Goal: Feedback & Contribution: Leave review/rating

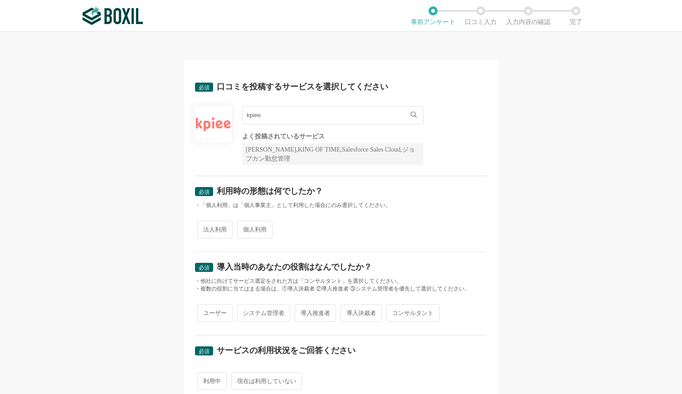
click at [381, 119] on input "kpiee" at bounding box center [332, 115] width 181 height 18
click at [202, 224] on span "法人利用" at bounding box center [214, 229] width 35 height 18
click at [202, 224] on input "法人利用" at bounding box center [203, 225] width 6 height 6
radio input "true"
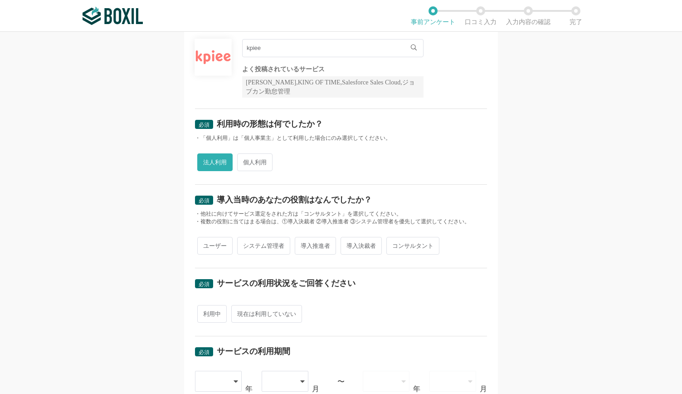
click at [250, 249] on span "システム管理者" at bounding box center [263, 246] width 53 height 18
click at [245, 244] on input "システム管理者" at bounding box center [242, 241] width 6 height 6
radio input "true"
click at [319, 235] on div "ユーザー システム管理者 導入推進者 導入決裁者 コンサルタント" at bounding box center [341, 245] width 292 height 22
click at [314, 242] on span "導入推進者" at bounding box center [315, 246] width 41 height 18
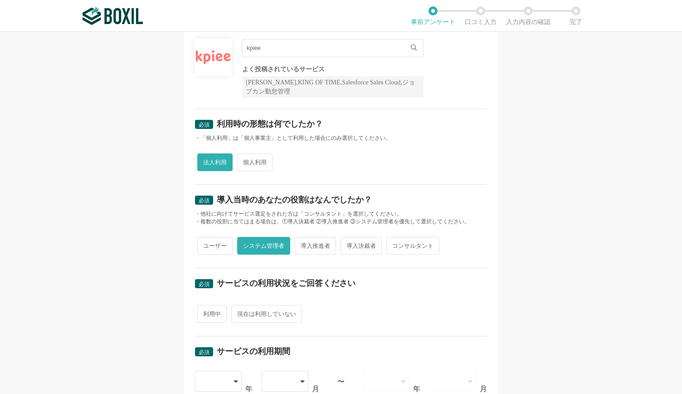
click at [303, 242] on input "導入推進者" at bounding box center [300, 241] width 6 height 6
radio input "true"
radio input "false"
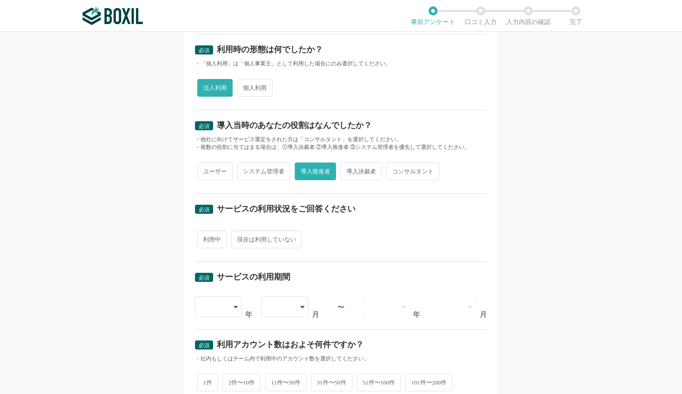
scroll to position [142, 0]
click at [251, 238] on span "現在は利用していない" at bounding box center [266, 239] width 71 height 18
click at [239, 237] on input "現在は利用していない" at bounding box center [237, 234] width 6 height 6
radio input "true"
click at [203, 246] on div "利用中 現在は利用していない" at bounding box center [341, 239] width 292 height 22
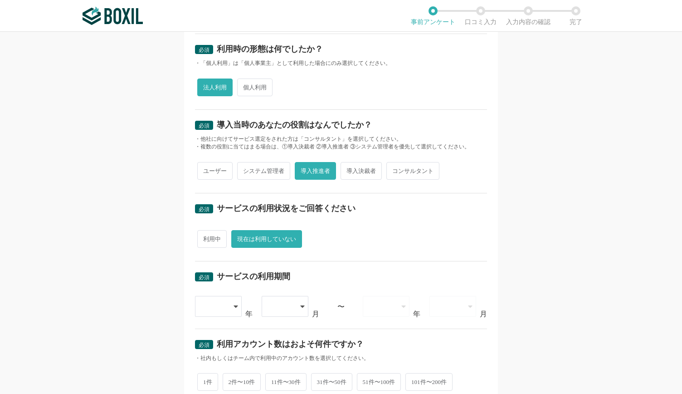
click at [201, 242] on span "利用中" at bounding box center [211, 239] width 29 height 18
click at [201, 237] on input "利用中" at bounding box center [203, 234] width 6 height 6
radio input "true"
radio input "false"
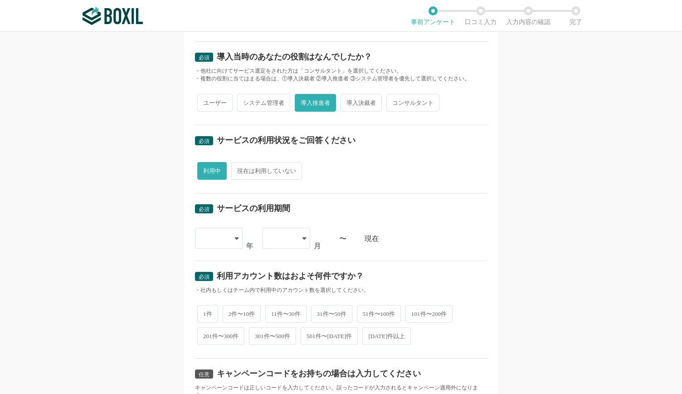
click at [212, 239] on div at bounding box center [214, 238] width 27 height 20
click at [123, 274] on div "必須 口コミを投稿するサービスを選択してください kpiee kpiee よく投稿されているサービス Sansan,KING OF TIME,Salesfor…" at bounding box center [341, 213] width 682 height 362
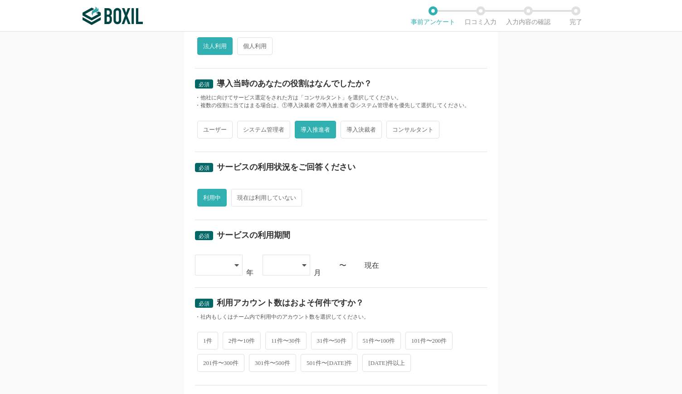
scroll to position [294, 0]
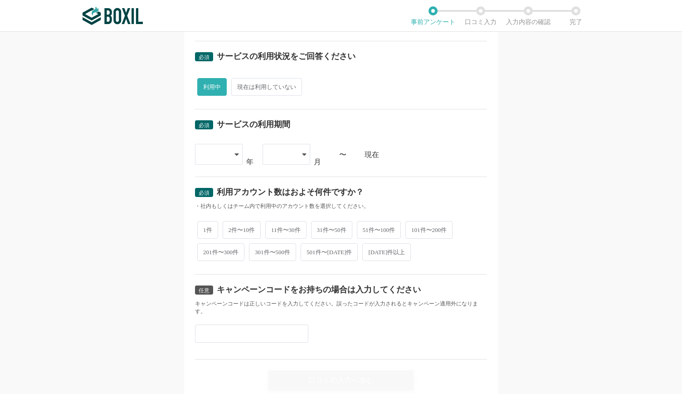
click at [246, 227] on span "2件〜10件" at bounding box center [242, 230] width 39 height 18
click at [231, 227] on input "2件〜10件" at bounding box center [228, 225] width 6 height 6
radio input "true"
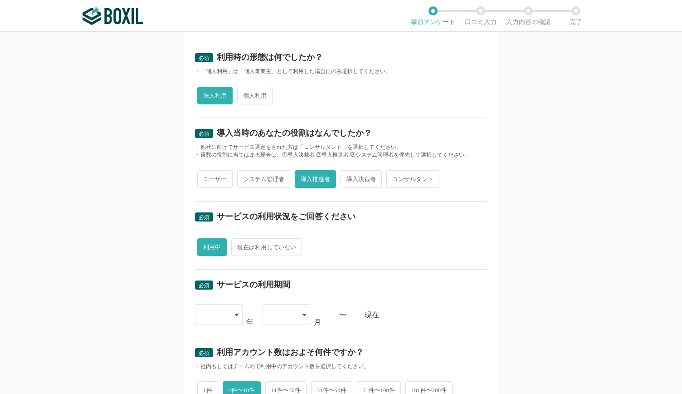
scroll to position [229, 0]
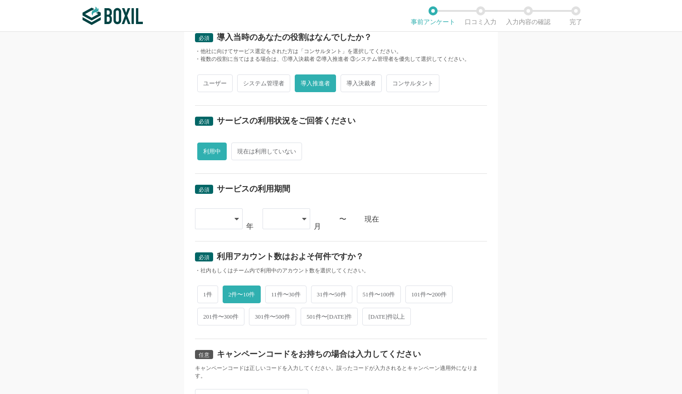
click at [218, 222] on div at bounding box center [214, 219] width 27 height 20
click at [207, 333] on span "[DATE]" at bounding box center [214, 336] width 24 height 7
click at [288, 210] on div at bounding box center [281, 219] width 27 height 20
click at [276, 352] on li "06" at bounding box center [287, 353] width 48 height 22
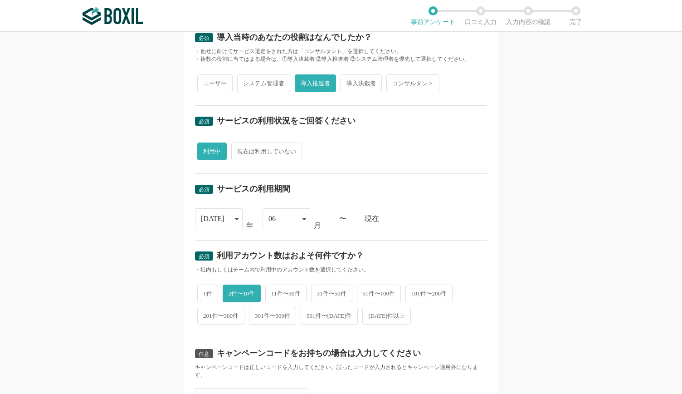
drag, startPoint x: 99, startPoint y: 251, endPoint x: 88, endPoint y: 312, distance: 61.7
click at [88, 312] on div "必須 口コミを投稿するサービスを選択してください kpiee kpiee よく投稿されているサービス Sansan,KING OF TIME,Salesfor…" at bounding box center [341, 213] width 682 height 362
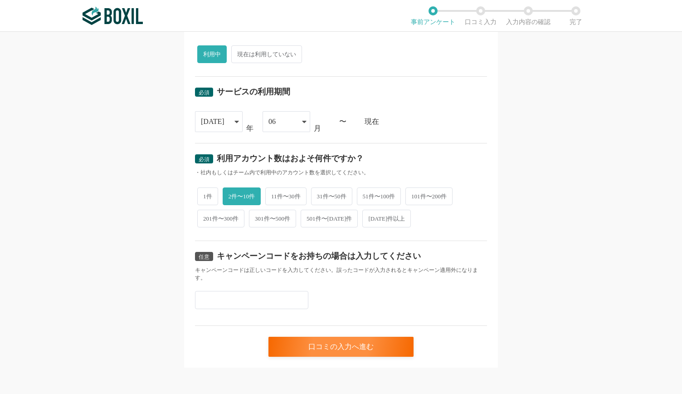
click at [288, 354] on div "必須 口コミを投稿するサービスを選択してください kpiee kpiee よく投稿されているサービス Sansan,KING OF TIME,Salesfor…" at bounding box center [341, 50] width 314 height 633
click at [290, 348] on div "口コミの入力へ進む" at bounding box center [340, 347] width 145 height 20
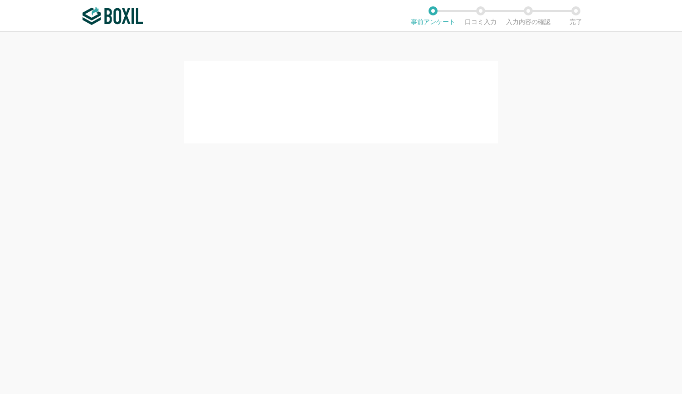
scroll to position [0, 0]
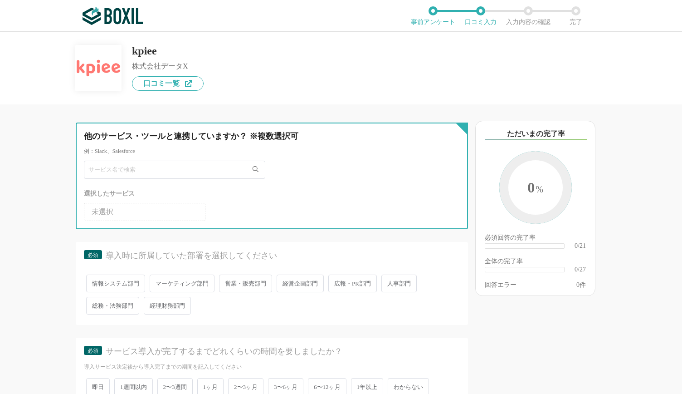
click at [98, 176] on input "text" at bounding box center [174, 170] width 181 height 18
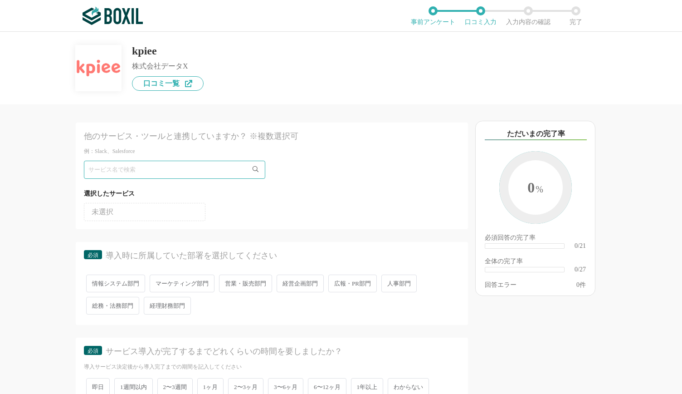
click at [107, 214] on span "未選択" at bounding box center [103, 211] width 22 height 7
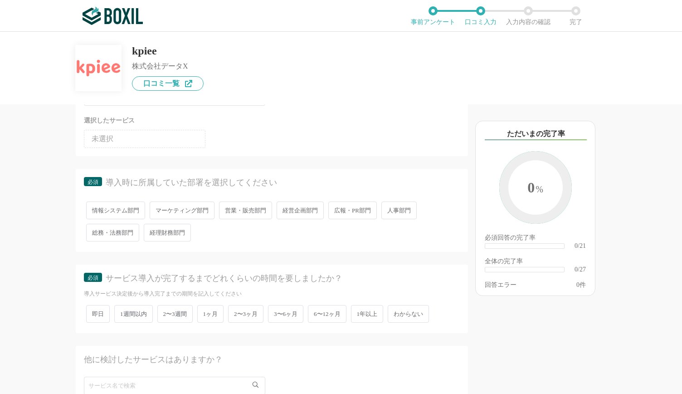
scroll to position [73, 0]
click at [281, 218] on span "経営企画部門" at bounding box center [300, 210] width 47 height 18
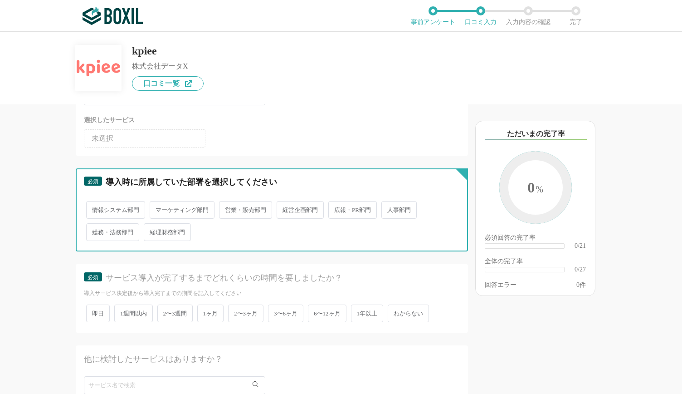
click at [281, 208] on input "経営企画部門" at bounding box center [282, 205] width 6 height 6
radio input "true"
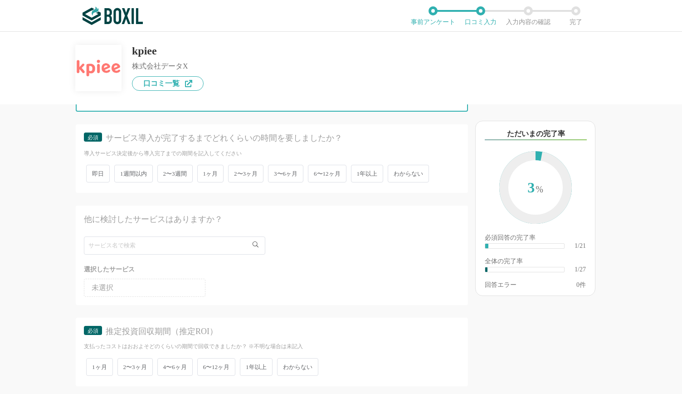
scroll to position [216, 0]
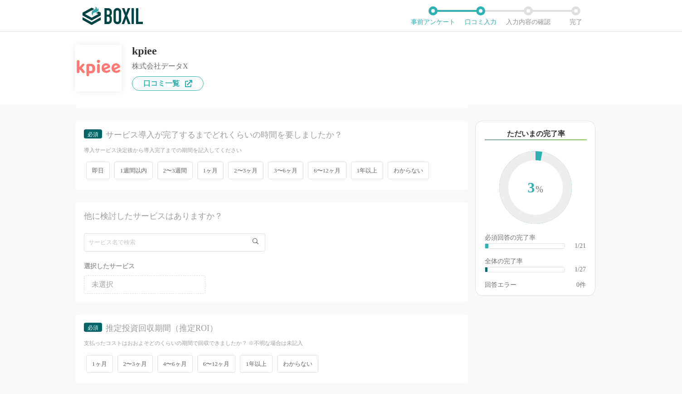
click at [207, 169] on span "1ヶ月" at bounding box center [210, 170] width 27 height 18
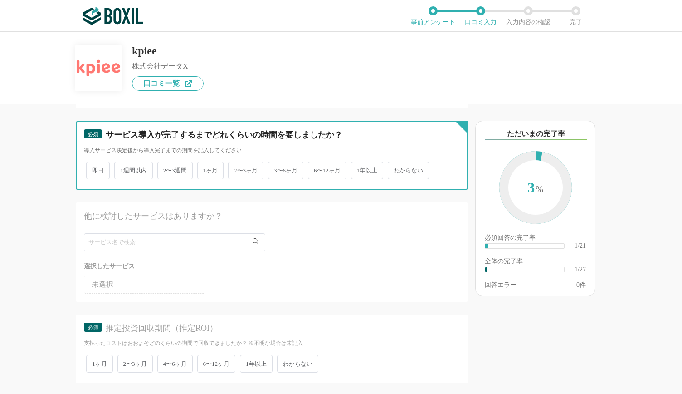
click at [205, 169] on input "1ヶ月" at bounding box center [203, 166] width 6 height 6
radio input "true"
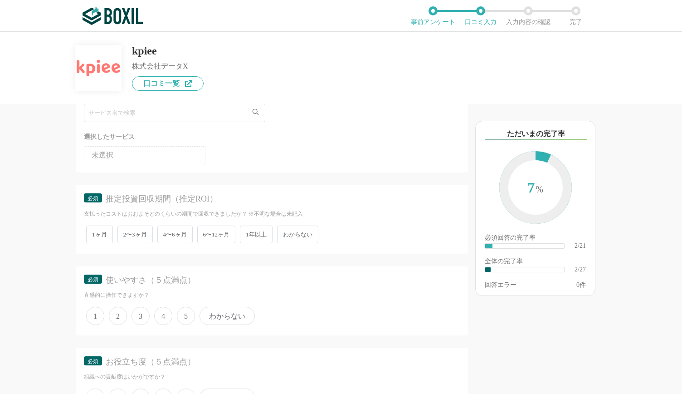
scroll to position [346, 0]
click at [297, 230] on span "わからない" at bounding box center [297, 233] width 41 height 18
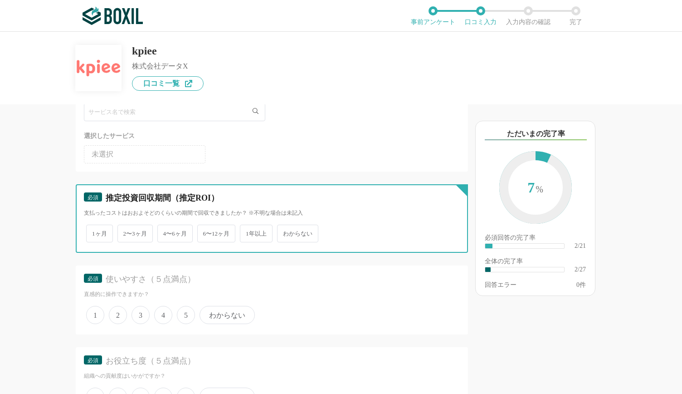
click at [285, 230] on input "わからない" at bounding box center [282, 229] width 6 height 6
radio input "true"
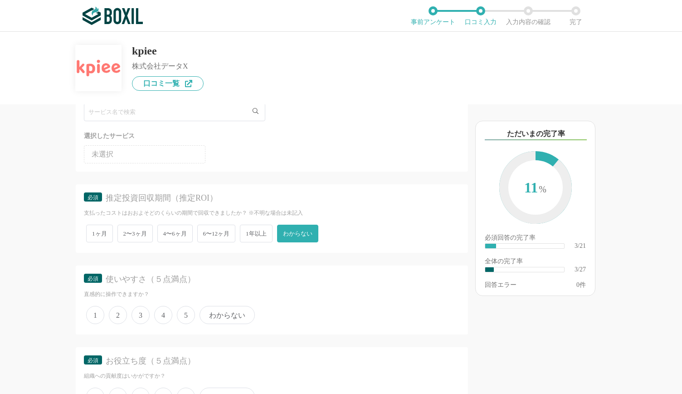
click at [303, 238] on span "わからない" at bounding box center [297, 233] width 41 height 18
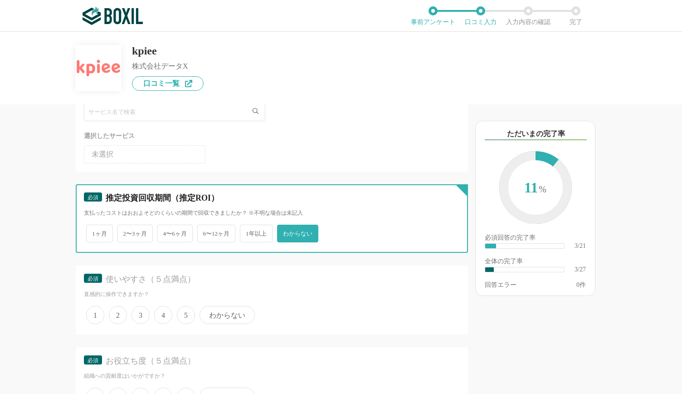
click at [285, 232] on input "わからない" at bounding box center [282, 229] width 6 height 6
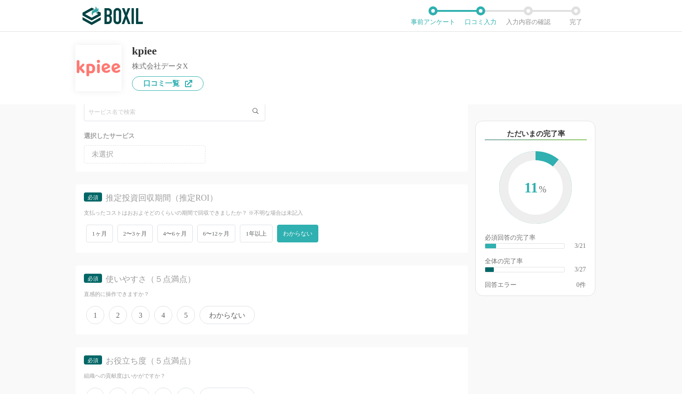
click at [271, 239] on span "1年以上" at bounding box center [256, 233] width 33 height 18
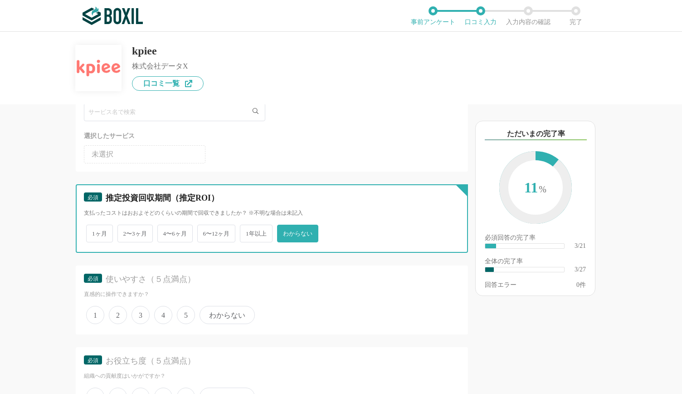
click at [248, 232] on input "1年以上" at bounding box center [245, 229] width 6 height 6
radio input "true"
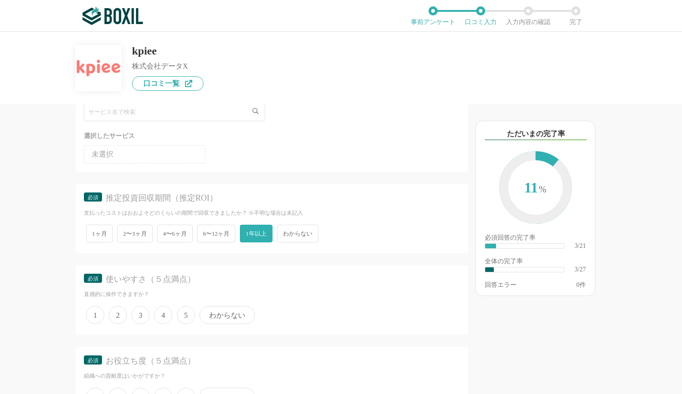
click at [289, 239] on span "わからない" at bounding box center [297, 233] width 41 height 18
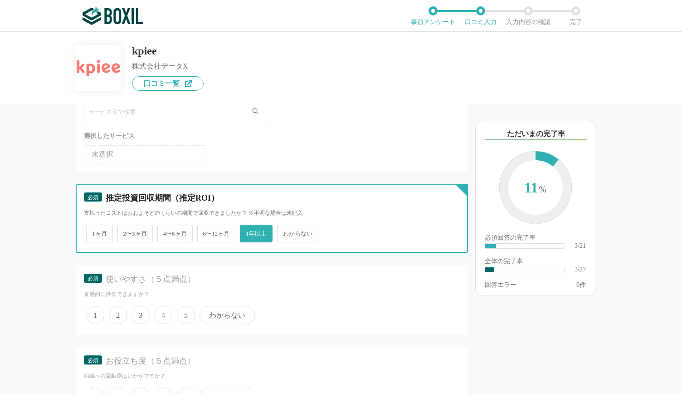
click at [285, 232] on input "わからない" at bounding box center [282, 229] width 6 height 6
radio input "true"
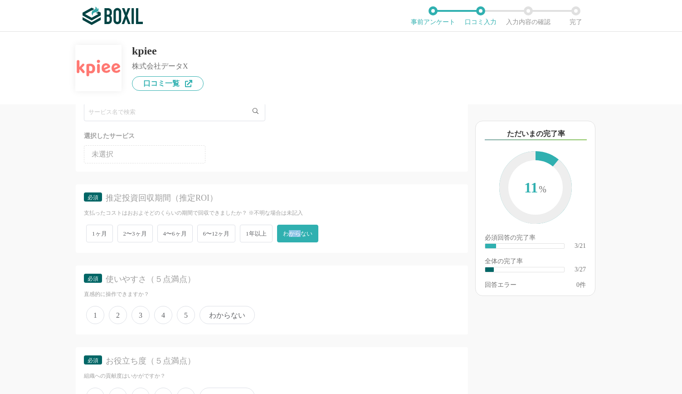
click at [289, 239] on span "わからない" at bounding box center [297, 233] width 41 height 18
click at [285, 232] on input "わからない" at bounding box center [282, 229] width 6 height 6
click at [8, 215] on div "他のサービス・ツールと連携していますか？ ※複数選択可 例：Slack、Salesforce 選択したサービス 未選択 必須 導入時に所属していた部署を選択し…" at bounding box center [341, 213] width 682 height 362
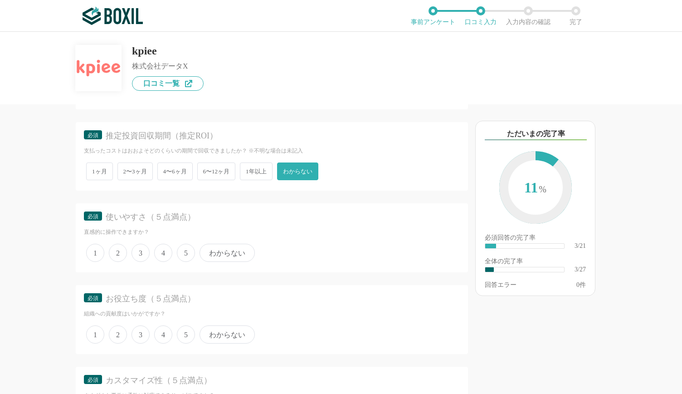
scroll to position [409, 0]
click at [156, 252] on span "4" at bounding box center [163, 252] width 18 height 18
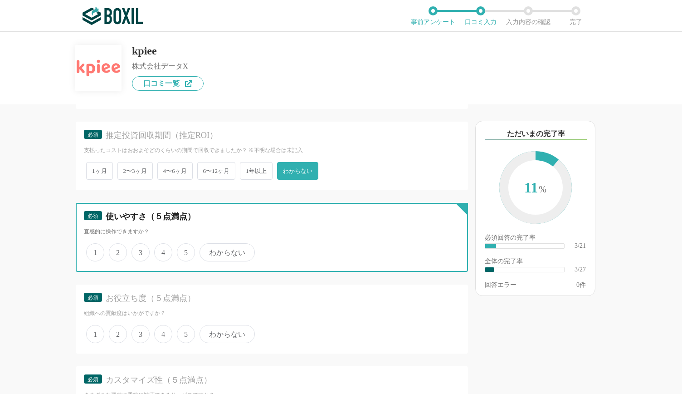
click at [156, 250] on input "4" at bounding box center [159, 247] width 6 height 6
radio input "true"
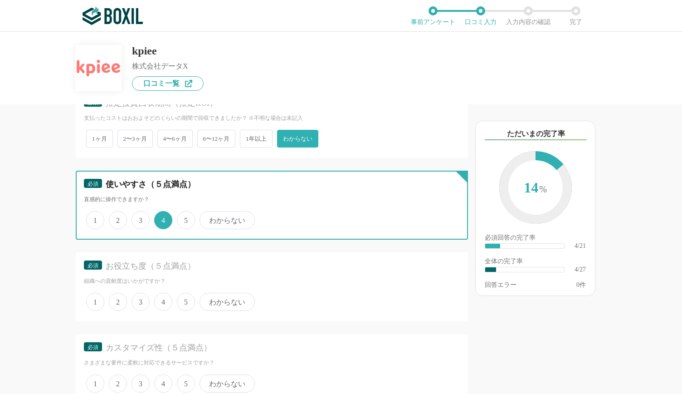
scroll to position [442, 0]
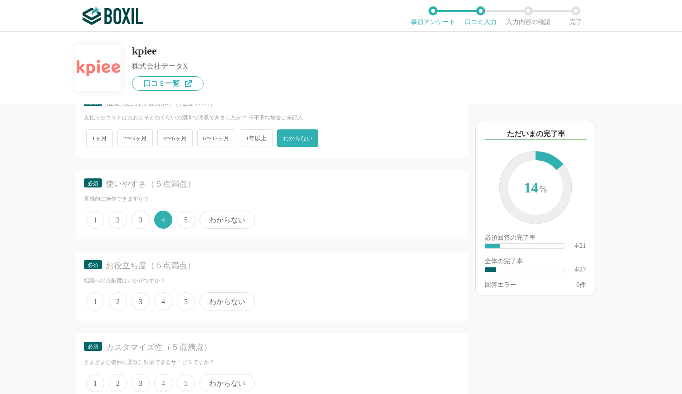
click at [188, 298] on span "5" at bounding box center [186, 301] width 18 height 18
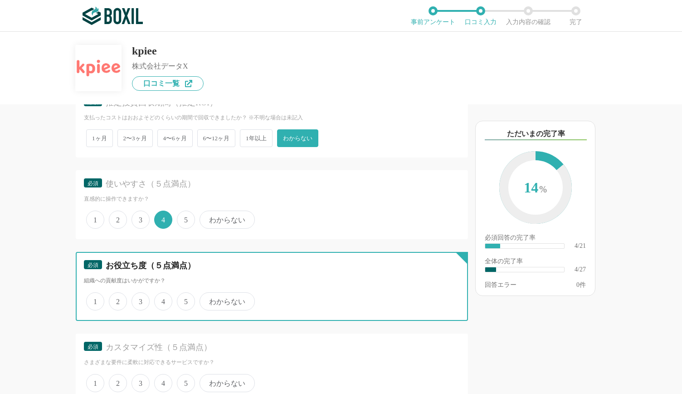
click at [185, 298] on input "5" at bounding box center [182, 296] width 6 height 6
radio input "true"
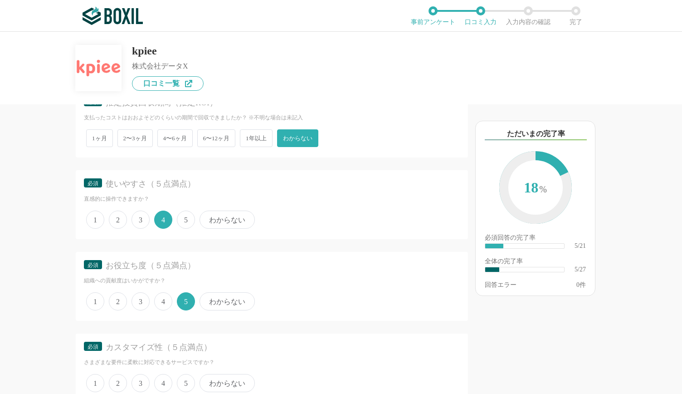
click at [189, 221] on span "5" at bounding box center [186, 219] width 18 height 18
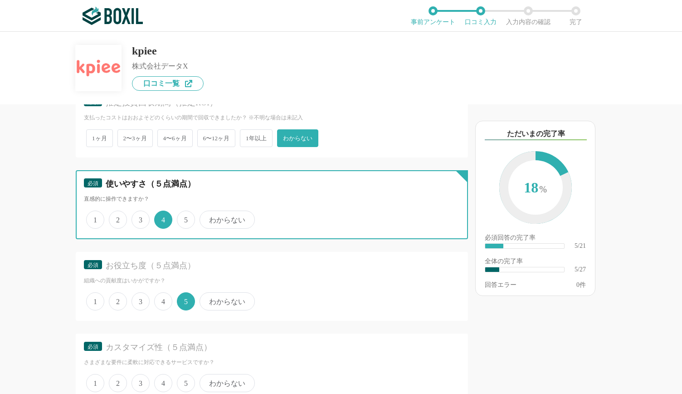
click at [185, 218] on input "5" at bounding box center [182, 215] width 6 height 6
radio input "true"
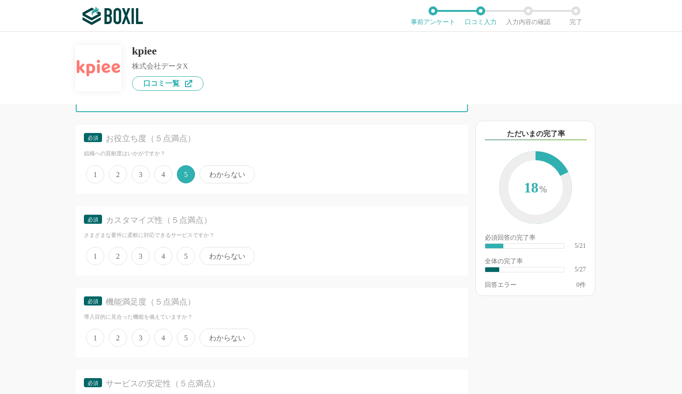
scroll to position [569, 0]
click at [189, 259] on span "5" at bounding box center [186, 255] width 18 height 18
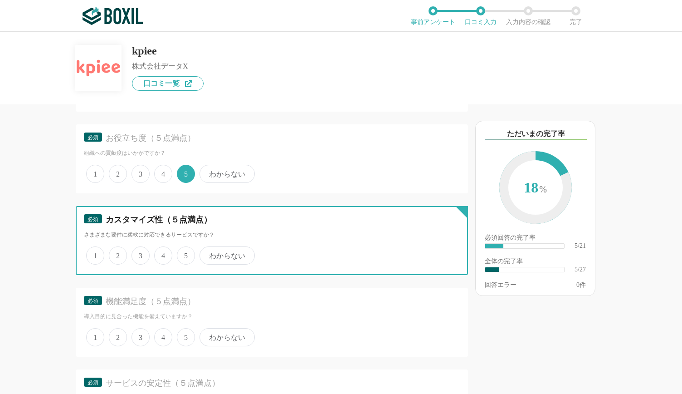
click at [185, 254] on input "5" at bounding box center [182, 251] width 6 height 6
radio input "true"
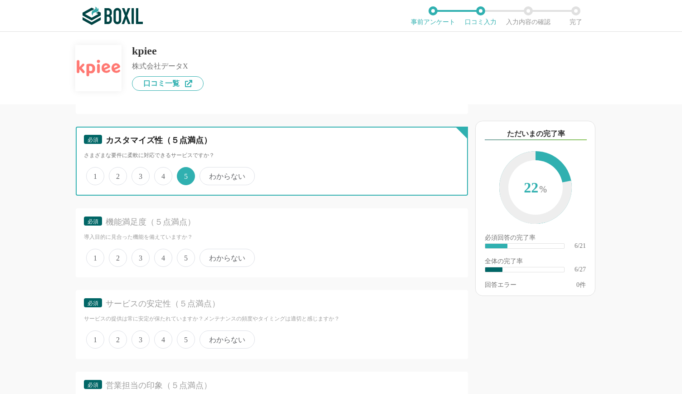
scroll to position [655, 0]
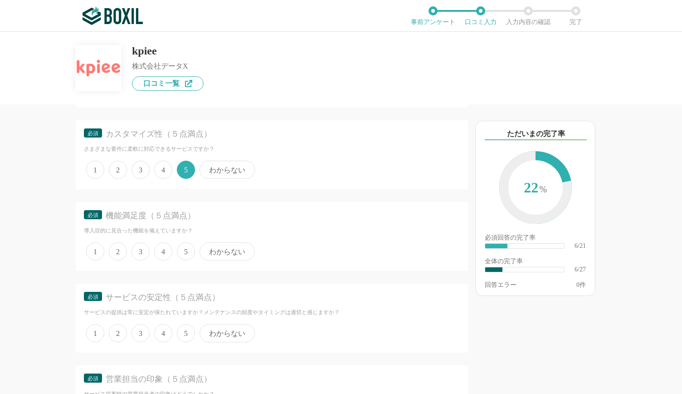
click at [189, 258] on span "5" at bounding box center [186, 251] width 18 height 18
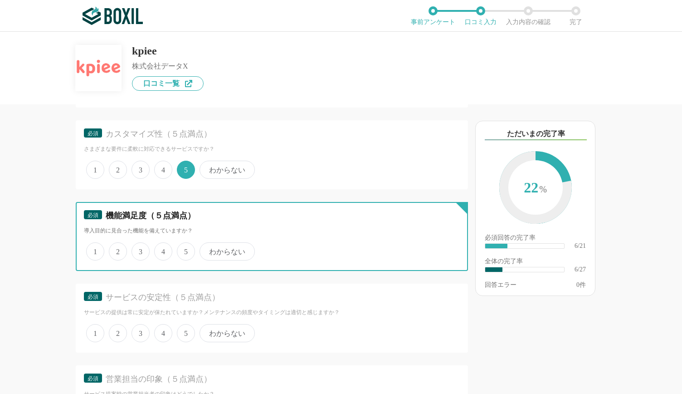
click at [185, 249] on input "5" at bounding box center [182, 247] width 6 height 6
radio input "true"
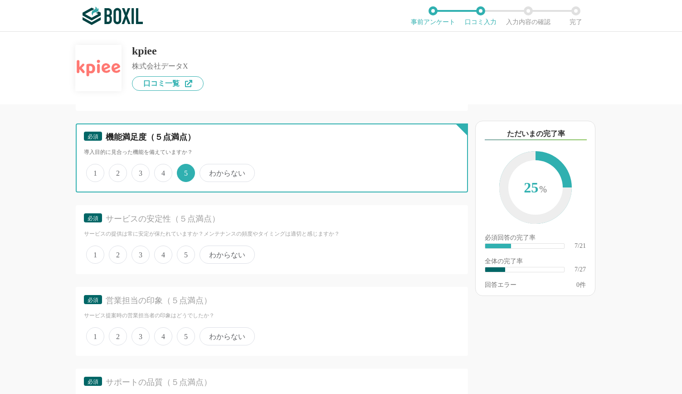
scroll to position [734, 0]
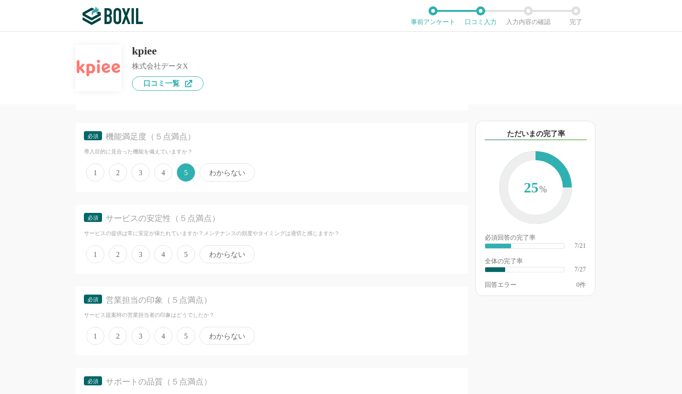
click at [188, 256] on span "5" at bounding box center [186, 254] width 18 height 18
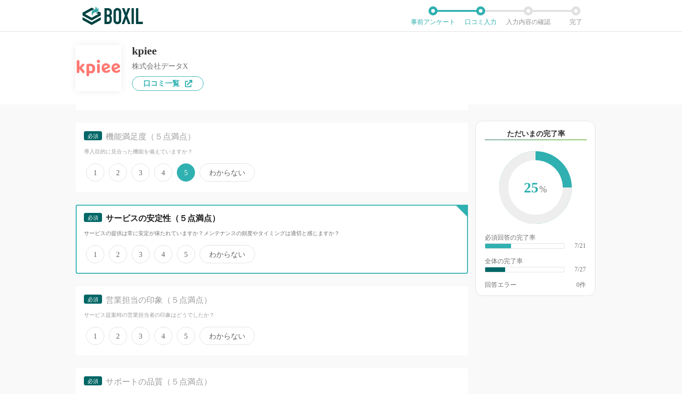
click at [185, 252] on input "5" at bounding box center [182, 249] width 6 height 6
radio input "true"
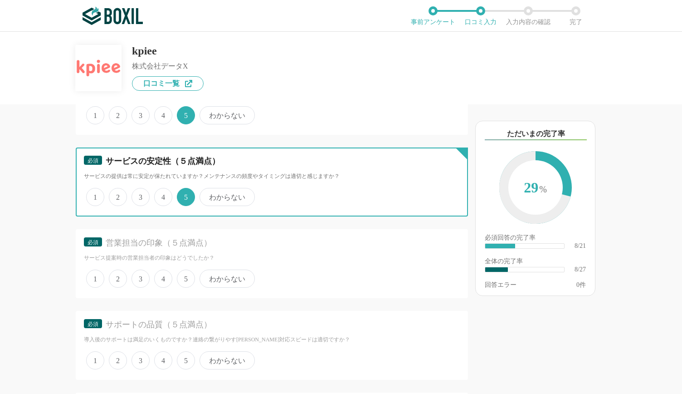
scroll to position [792, 0]
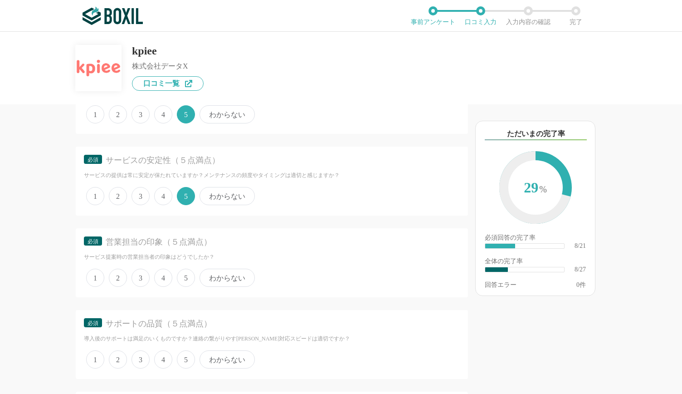
click at [185, 282] on span "5" at bounding box center [186, 277] width 18 height 18
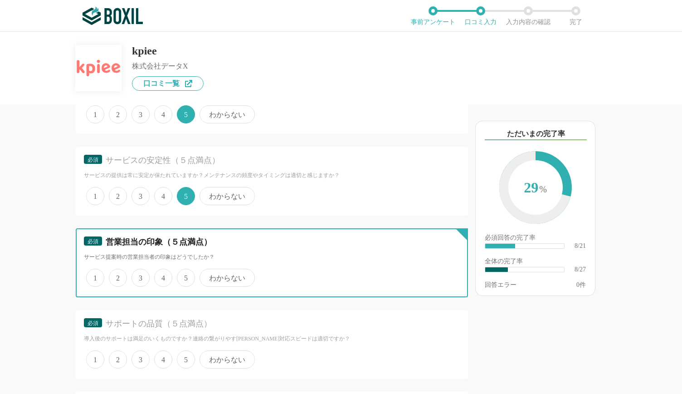
click at [185, 276] on input "5" at bounding box center [182, 273] width 6 height 6
radio input "true"
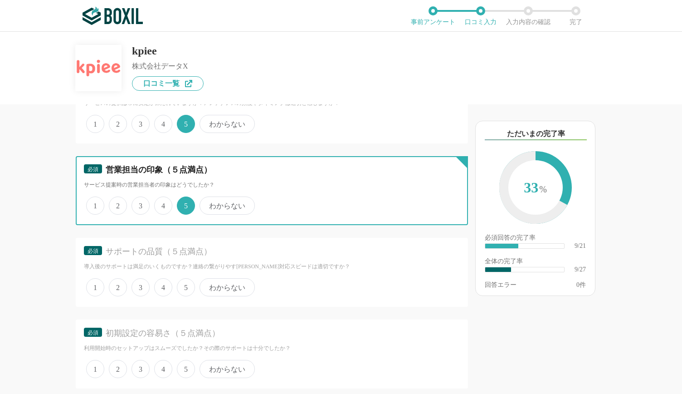
scroll to position [872, 0]
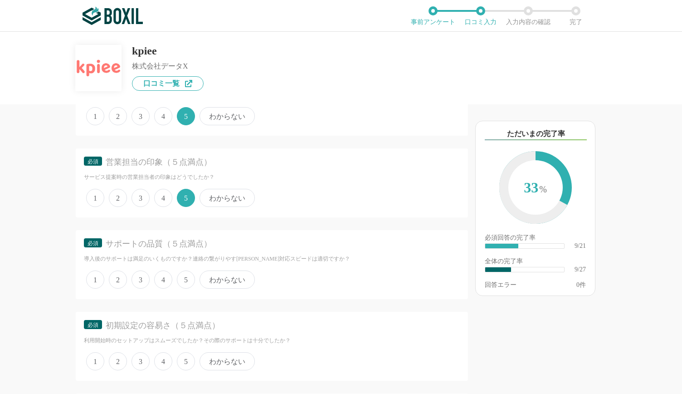
click at [185, 277] on span "5" at bounding box center [186, 279] width 18 height 18
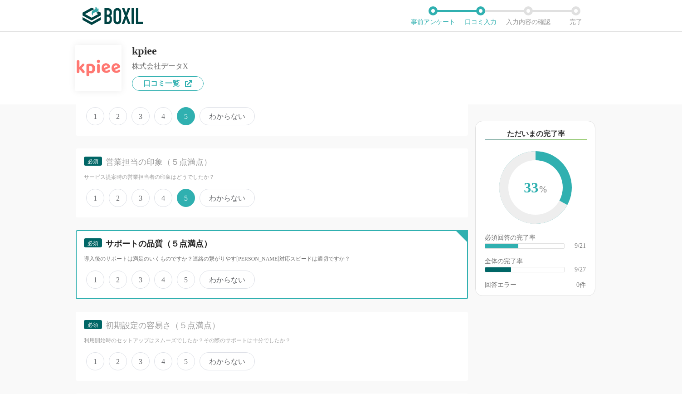
click at [185, 277] on input "5" at bounding box center [182, 275] width 6 height 6
radio input "true"
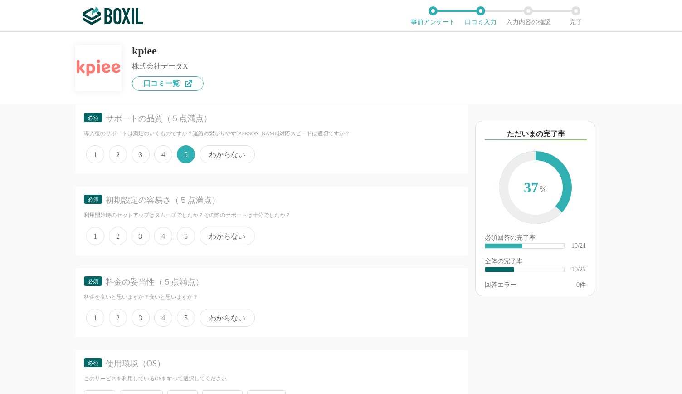
click at [186, 229] on span "5" at bounding box center [186, 236] width 18 height 18
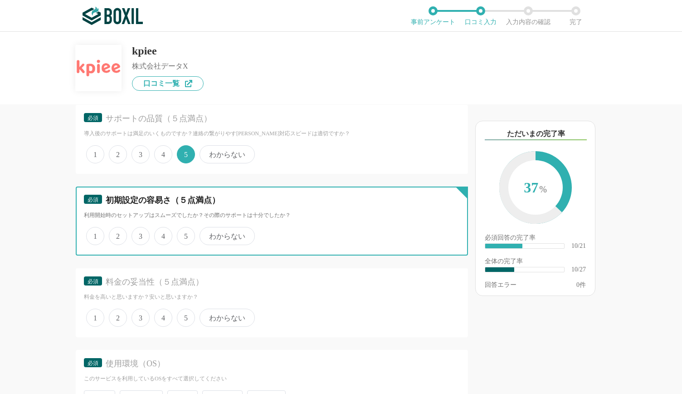
click at [185, 229] on input "5" at bounding box center [182, 231] width 6 height 6
radio input "true"
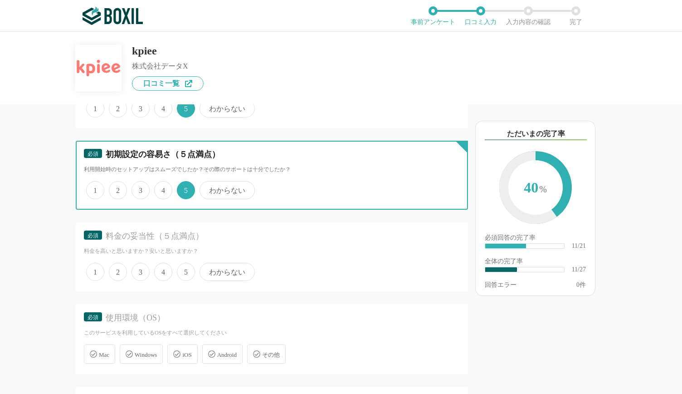
scroll to position [1043, 0]
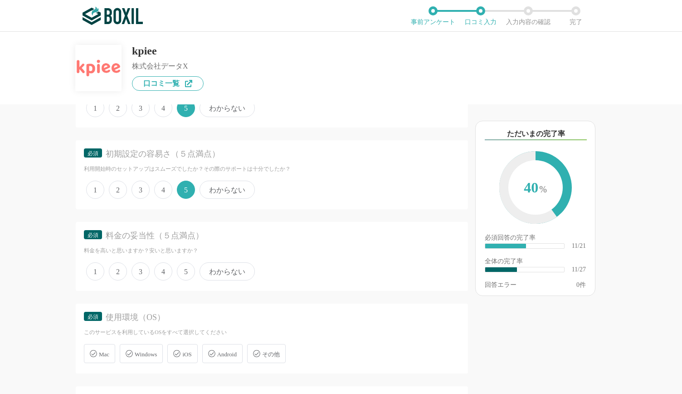
click at [184, 269] on span "5" at bounding box center [186, 271] width 18 height 18
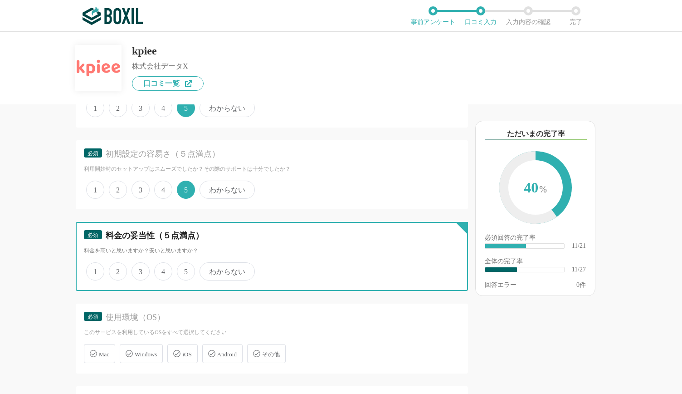
click at [184, 269] on input "5" at bounding box center [182, 266] width 6 height 6
radio input "true"
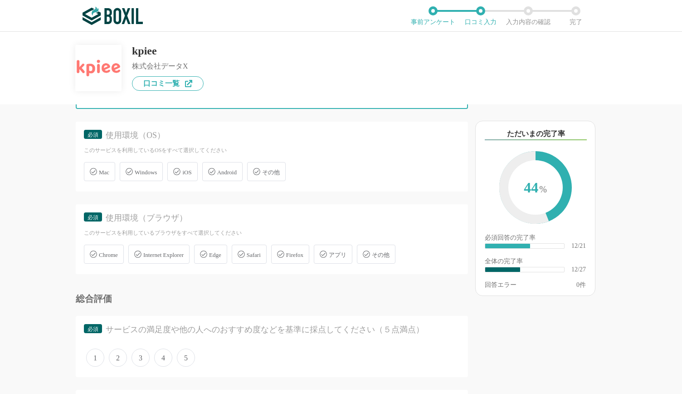
scroll to position [1238, 0]
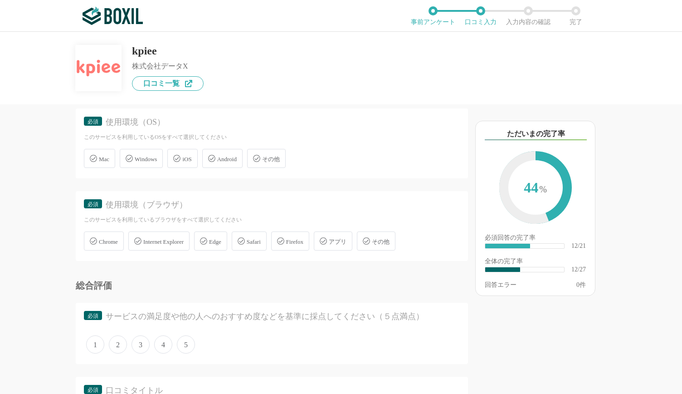
click at [141, 156] on span "Windows" at bounding box center [146, 159] width 22 height 7
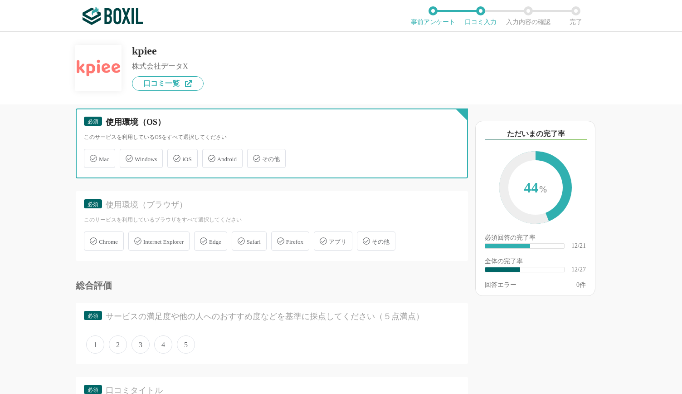
click at [127, 156] on input "Windows" at bounding box center [125, 153] width 6 height 6
checkbox input "true"
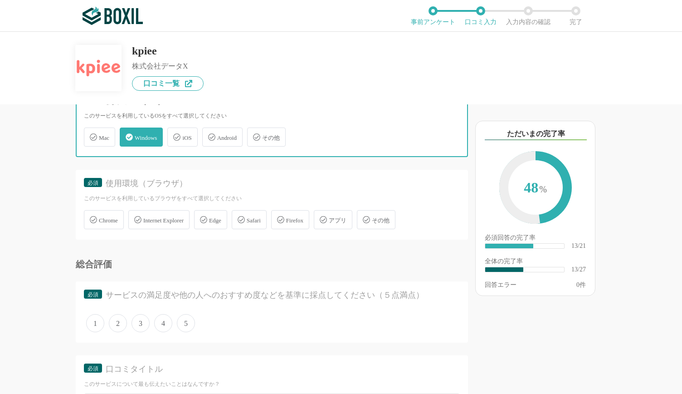
scroll to position [1260, 0]
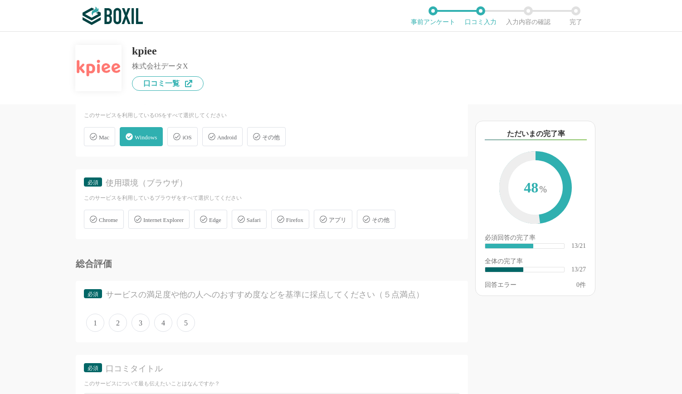
click at [95, 207] on div "Chrome Internet Explorer Edge Safari Firefox アプリ その他" at bounding box center [272, 219] width 376 height 24
click at [101, 230] on div "必須 使用環境（ブラウザ） このサービスを利用しているブラウザをすべて選択してください Chrome Internet Explorer Edge Safar…" at bounding box center [272, 204] width 392 height 70
click at [102, 229] on div "必須 使用環境（ブラウザ） このサービスを利用しているブラウザをすべて選択してください Chrome Internet Explorer Edge Safar…" at bounding box center [272, 204] width 392 height 70
click at [112, 216] on span "Chrome" at bounding box center [108, 219] width 19 height 7
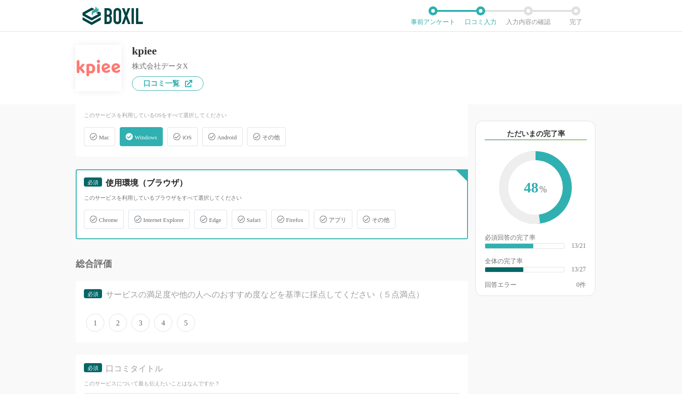
click at [92, 215] on input "Chrome" at bounding box center [89, 214] width 6 height 6
checkbox input "true"
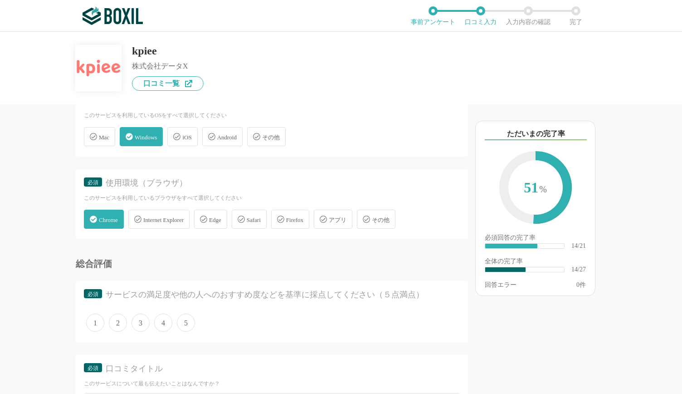
click at [221, 216] on span "Edge" at bounding box center [215, 219] width 12 height 7
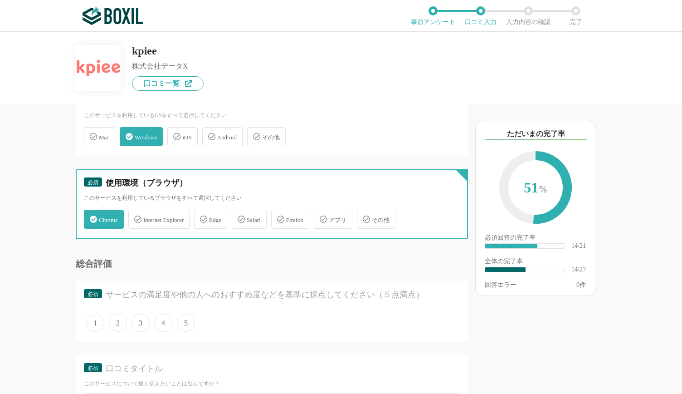
click at [202, 216] on input "Edge" at bounding box center [199, 214] width 6 height 6
checkbox input "true"
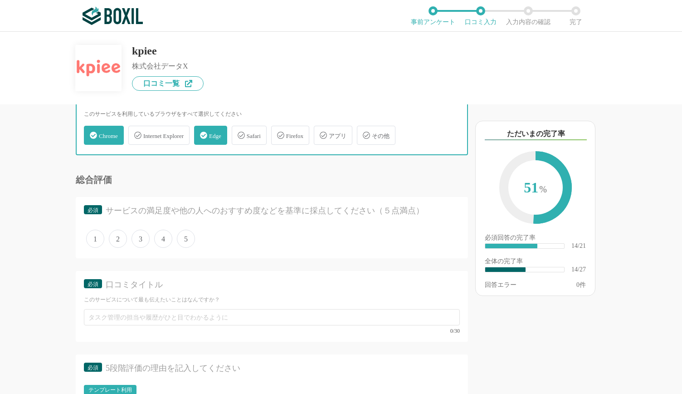
scroll to position [1344, 0]
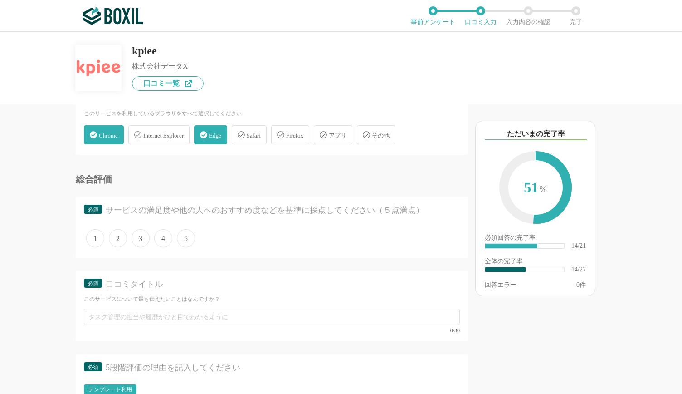
click at [190, 240] on span "5" at bounding box center [186, 238] width 18 height 18
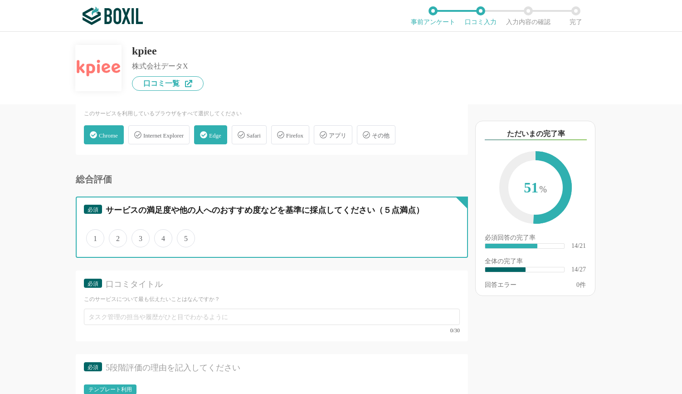
click at [185, 236] on input "5" at bounding box center [182, 233] width 6 height 6
radio input "true"
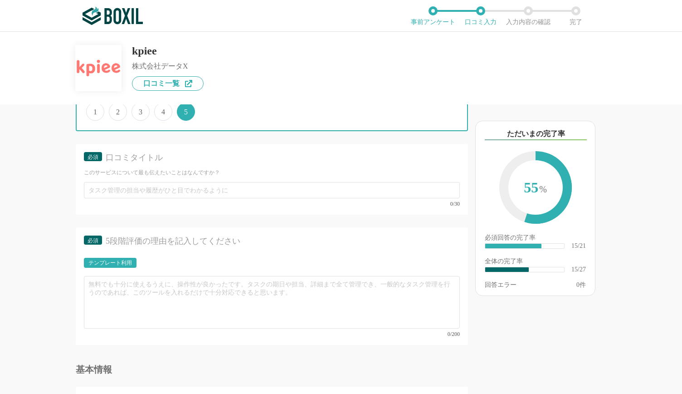
scroll to position [1471, 0]
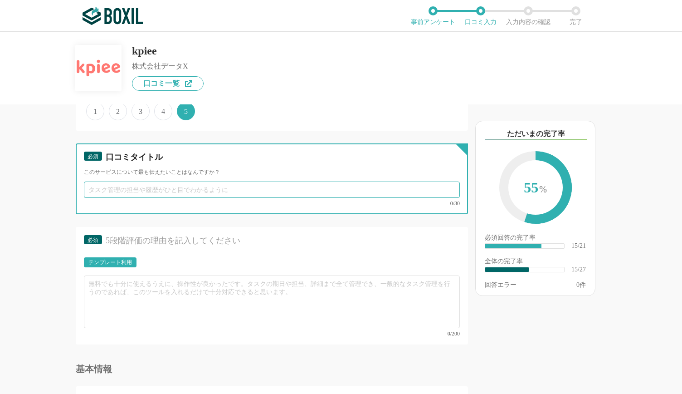
click at [104, 188] on input "text" at bounding box center [272, 189] width 376 height 16
paste input "日次・週次KPIの可視化と工数削減を実現できました"
type input "日次・週次KPIの可視化と工数削減を実現できました"
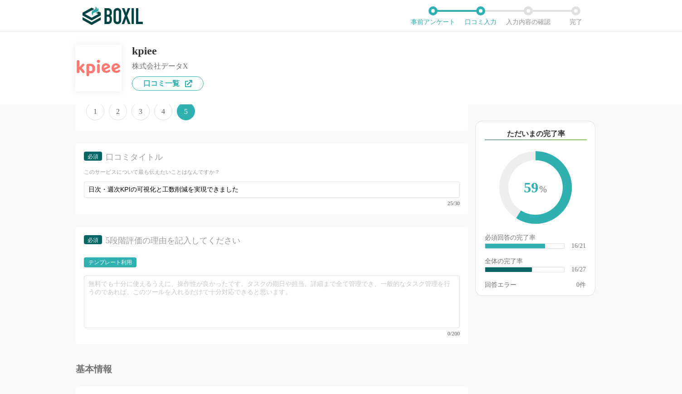
click at [48, 210] on div "他のサービス・ツールと連携していますか？ ※複数選択可 例：Slack、Salesforce 選択したサービス 未選択 必須 導入時に所属していた部署を選択し…" at bounding box center [242, 248] width 454 height 289
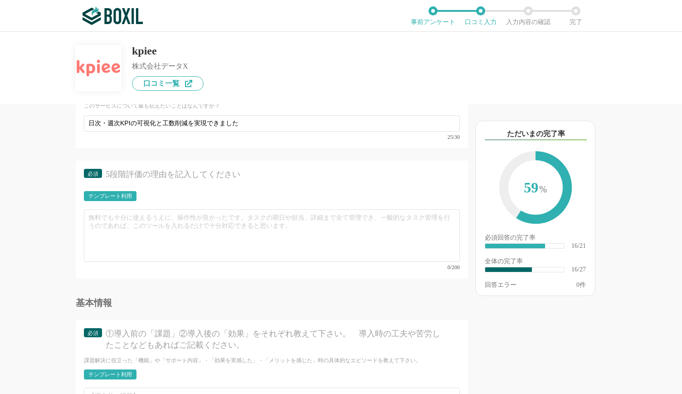
scroll to position [1549, 0]
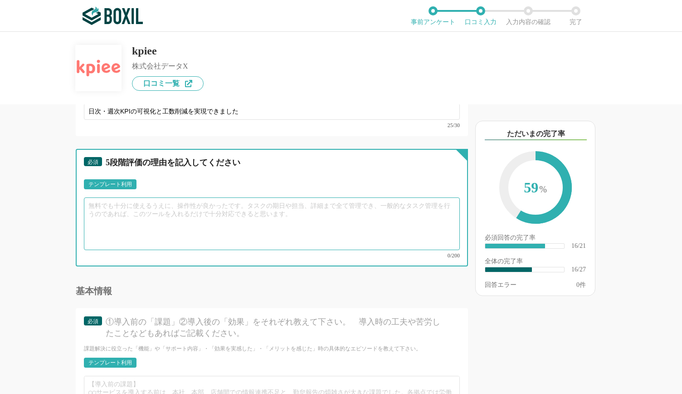
click at [136, 220] on textarea at bounding box center [272, 223] width 376 height 53
paste textarea "これまでも他のサービスを活用してKPI管理を行っていましたが、日次・週次といった短い時間軸でのデータ可視化には十分に対応できておらず、 確認したい指標を都度加…"
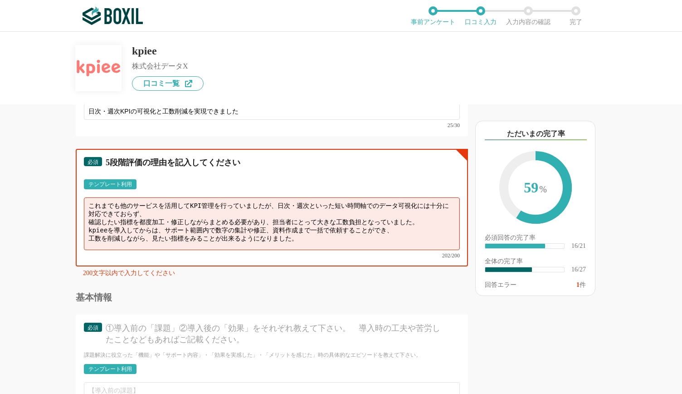
type textarea "これまでも他のサービスを活用してKPI管理を行っていましたが、日次・週次といった短い時間軸でのデータ可視化には十分に対応できておらず、 確認したい指標を都度加…"
click at [54, 225] on div "他のサービス・ツールと連携していますか？ ※複数選択可 例：Slack、Salesforce 選択したサービス 未選択 必須 導入時に所属していた部署を選択し…" at bounding box center [242, 248] width 454 height 289
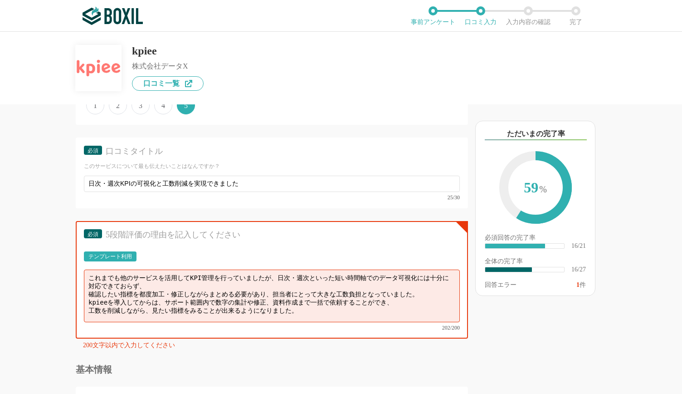
scroll to position [1477, 0]
drag, startPoint x: 302, startPoint y: 303, endPoint x: 82, endPoint y: 238, distance: 229.3
click at [82, 238] on div "必須 5段階評価の理由を記入してください テンプレート利用 ፠テンプレート文言が変更されてない箇所がある、または使用できないテキスト（記号）が含まれています。…" at bounding box center [272, 279] width 392 height 117
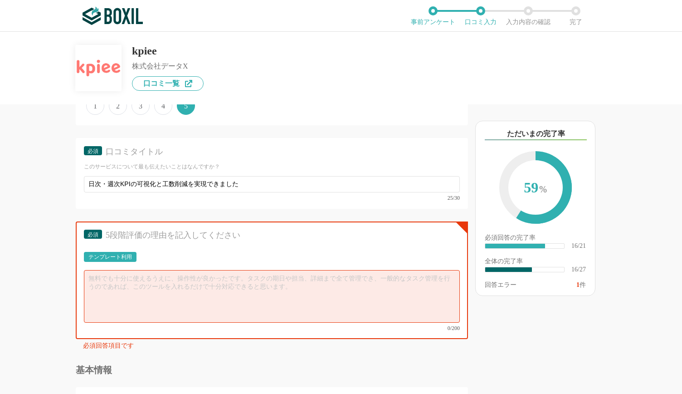
click at [103, 254] on div "テンプレート利用" at bounding box center [110, 256] width 44 height 5
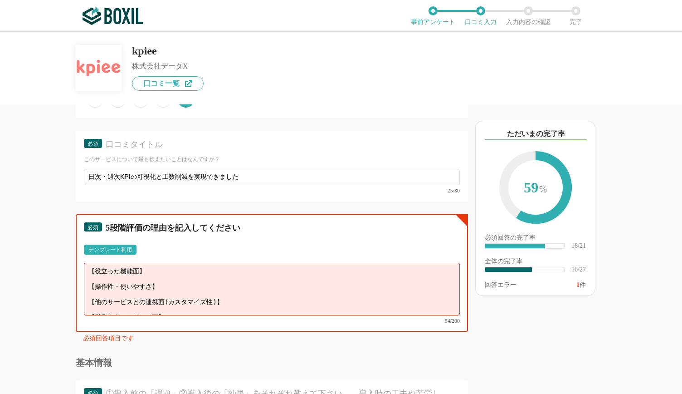
scroll to position [6, 0]
drag, startPoint x: 88, startPoint y: 266, endPoint x: 382, endPoint y: 363, distance: 309.4
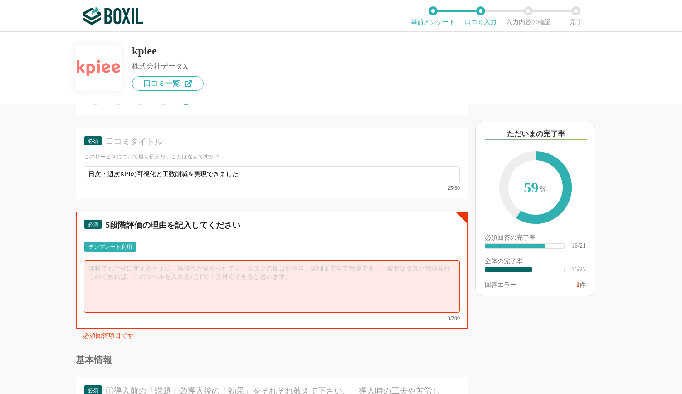
scroll to position [1488, 0]
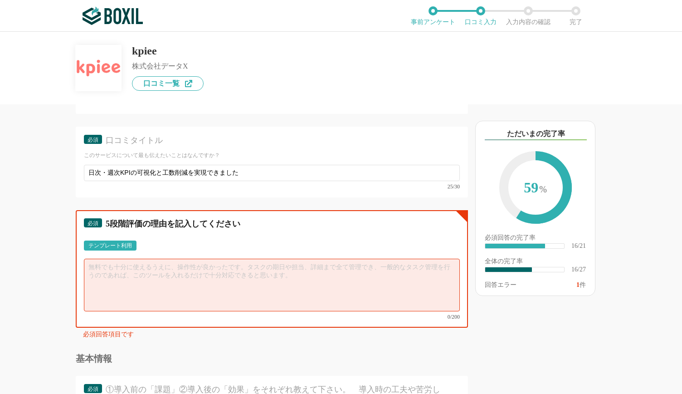
click at [147, 271] on textarea at bounding box center [272, 285] width 376 height 53
paste textarea "これまでも他のサービスを活用してKPI管理を行っていましたが、日次・週次といった短い時間軸でのデータ可視化には十分に対応できておらず、 確認したい指標を都度加…"
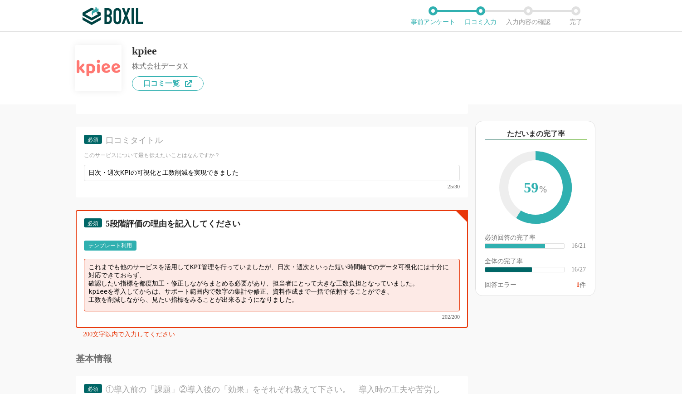
click at [88, 277] on textarea "これまでも他のサービスを活用してKPI管理を行っていましたが、日次・週次といった短い時間軸でのデータ可視化には十分に対応できておらず、 確認したい指標を都度加…" at bounding box center [272, 285] width 376 height 53
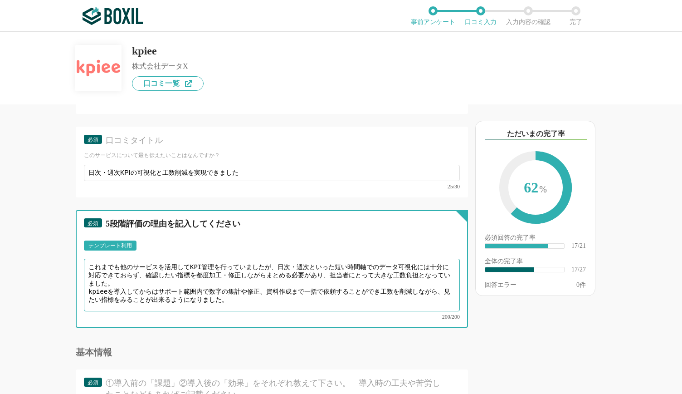
type textarea "これまでも他のサービスを活用してKPI管理を行っていましたが、日次・週次といった短い時間軸でのデータ可視化には十分に対応できておらず、確認したい指標を都度加工…"
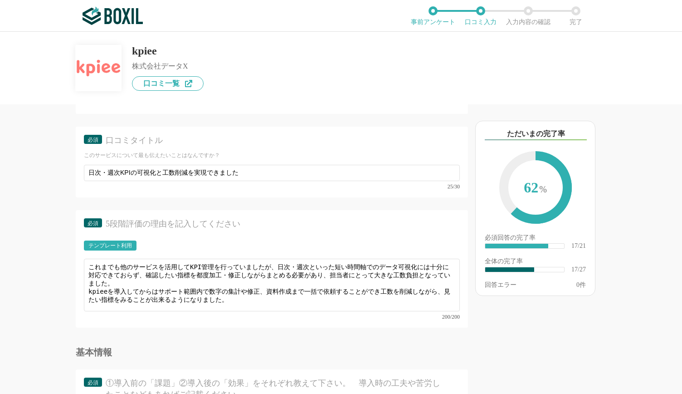
click at [36, 268] on div "他のサービス・ツールと連携していますか？ ※複数選択可 例：Slack、Salesforce 選択したサービス 未選択 必須 導入時に所属していた部署を選択し…" at bounding box center [242, 248] width 454 height 289
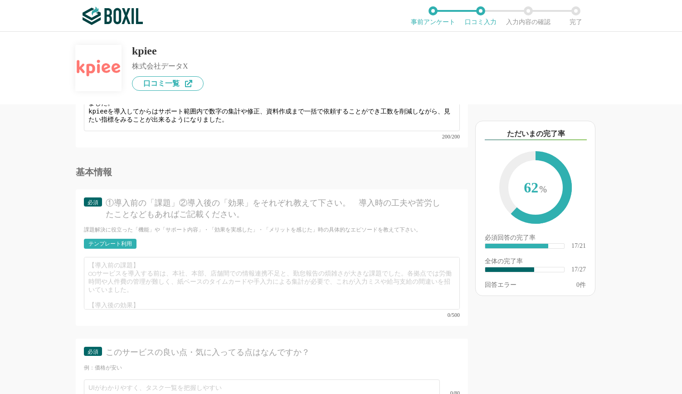
scroll to position [0, 0]
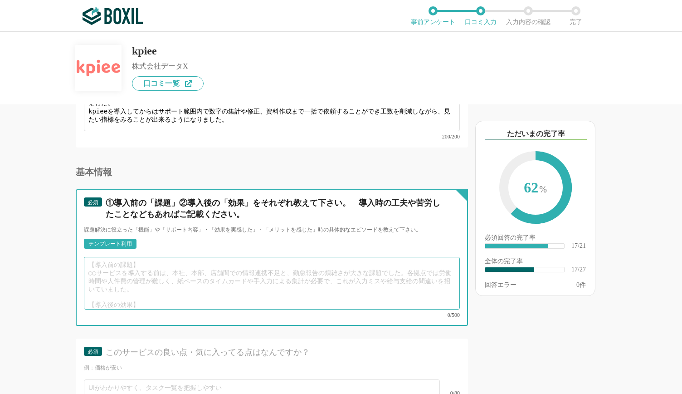
click at [200, 263] on textarea at bounding box center [272, 283] width 376 height 53
paste textarea "サービス導入後は、経営に関わる複数のデータを[PERSON_NAME]管理できるようになり、日次・週次の時間軸での可視化も可能になりました。 その結果、データ…"
type textarea "サービス導入後は、経営に関わる複数のデータを[PERSON_NAME]管理できるようになり、日次・週次の時間軸での可視化も可能になりました。 その結果、データ…"
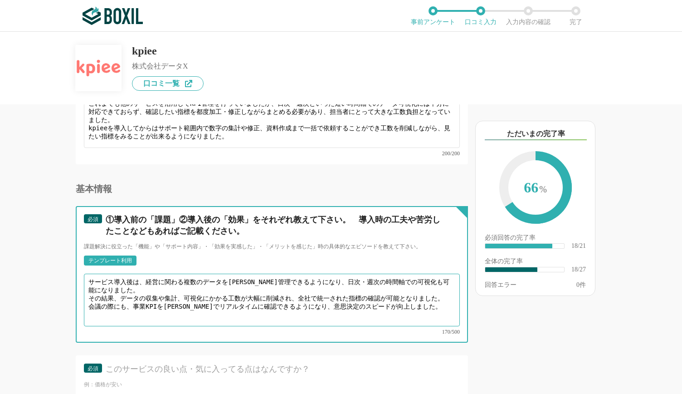
scroll to position [1688, 0]
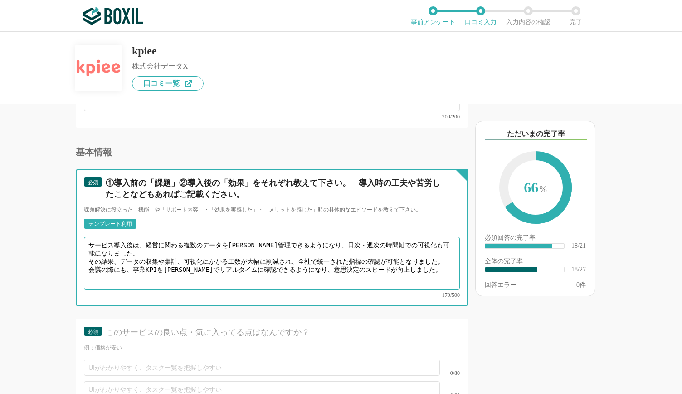
click at [103, 256] on textarea "サービス導入後は、経営に関わる複数のデータを[PERSON_NAME]管理できるようになり、日次・週次の時間軸での可視化も可能になりました。 その結果、データ…" at bounding box center [272, 263] width 376 height 53
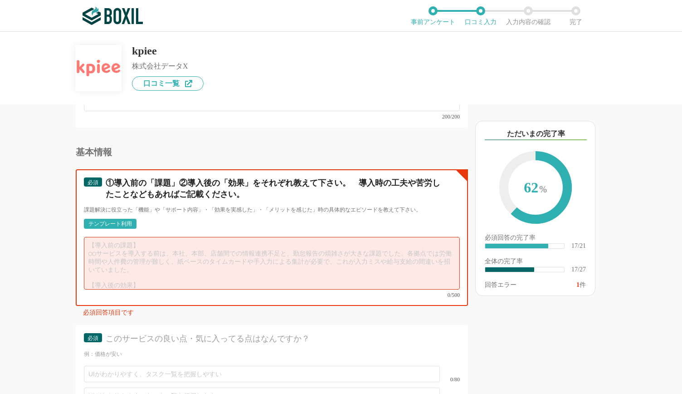
click at [135, 250] on textarea at bounding box center [272, 263] width 376 height 53
